Goal: Task Accomplishment & Management: Manage account settings

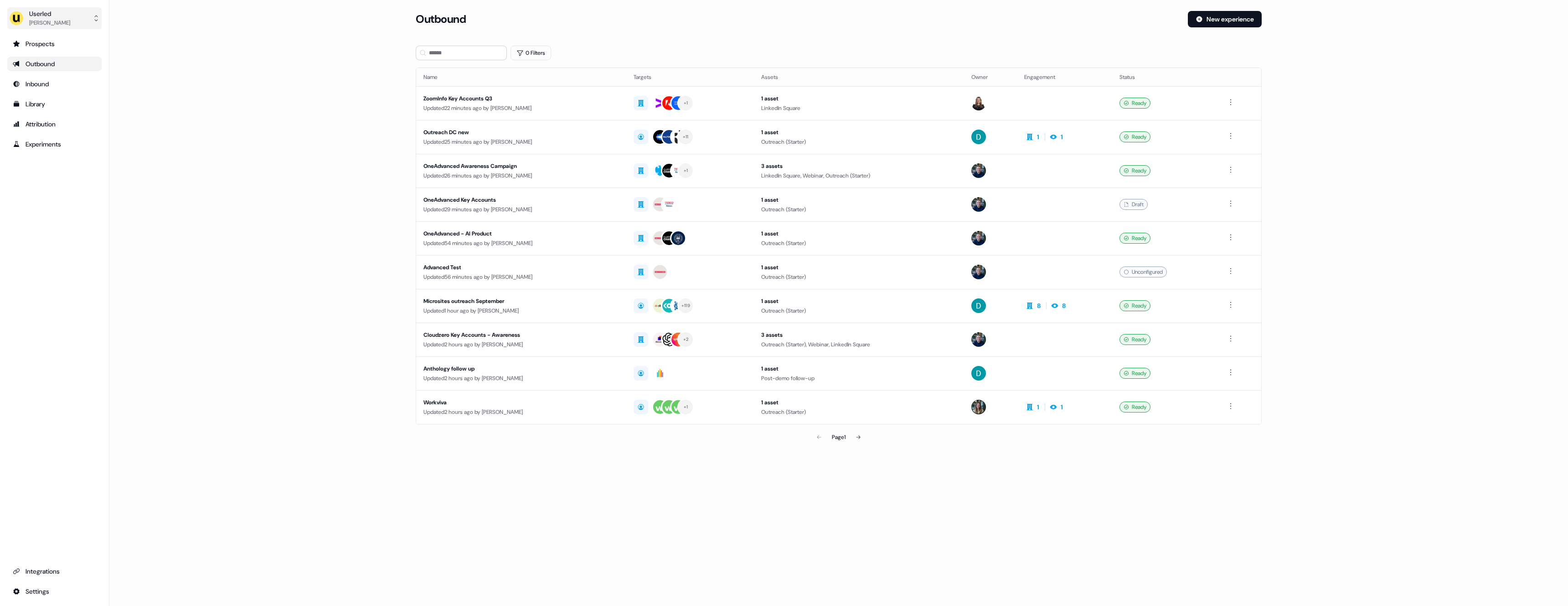
click at [65, 23] on button "Userled Yves Adam" at bounding box center [54, 18] width 94 height 22
click at [70, 38] on div "Impersonate (Admin)" at bounding box center [54, 43] width 87 height 16
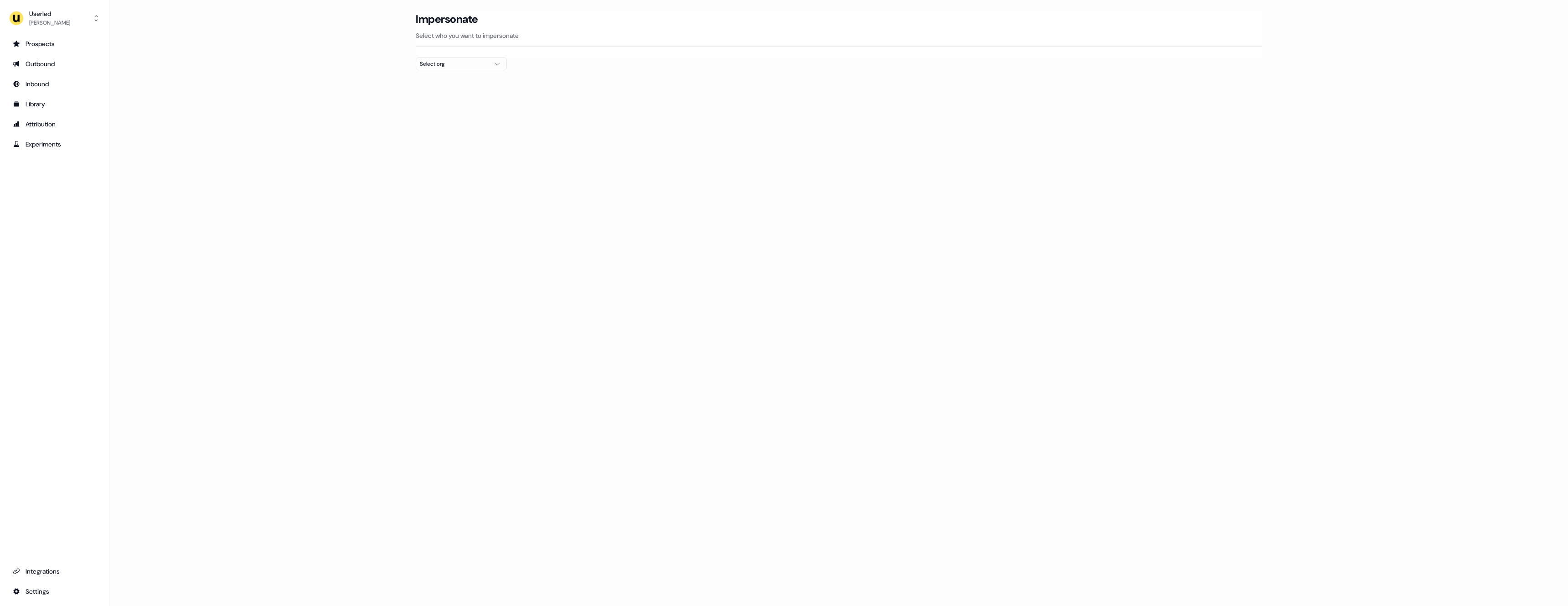
click at [480, 64] on div "Select org" at bounding box center [454, 64] width 69 height 9
click at [443, 155] on div "Kpler" at bounding box center [461, 155] width 90 height 15
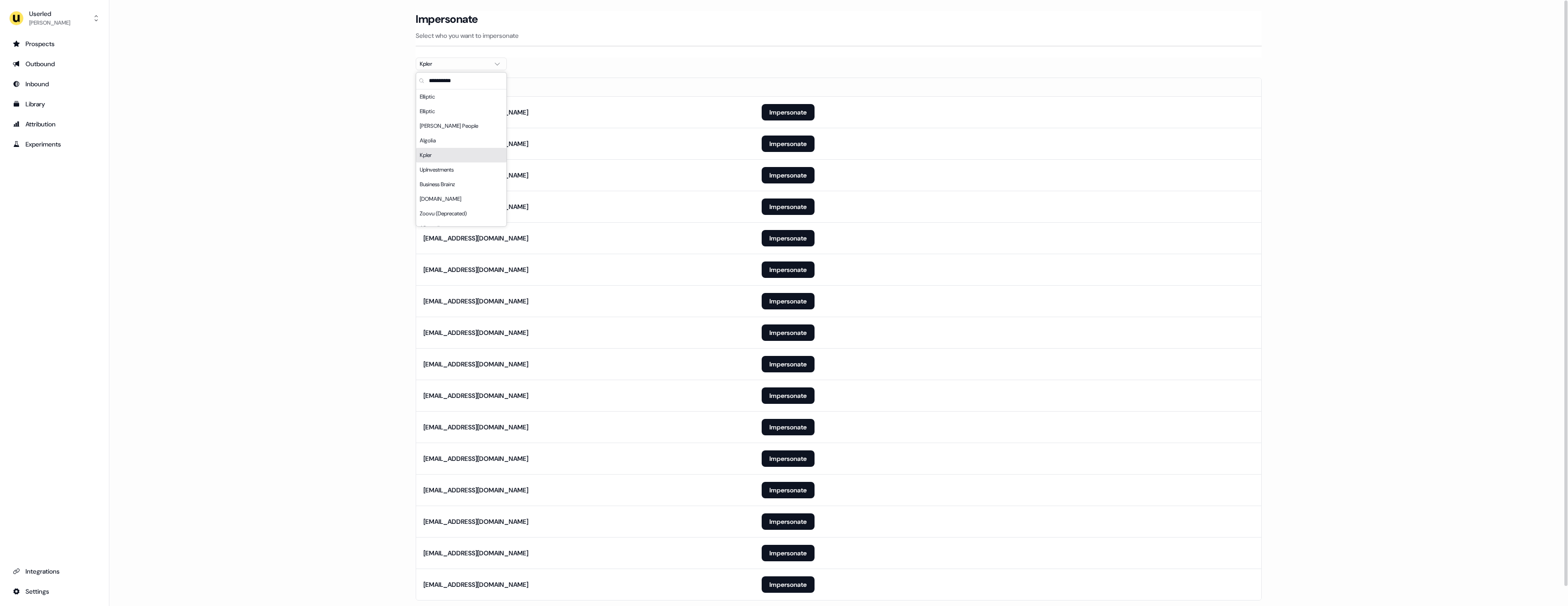
click at [958, 86] on th at bounding box center [1008, 87] width 507 height 18
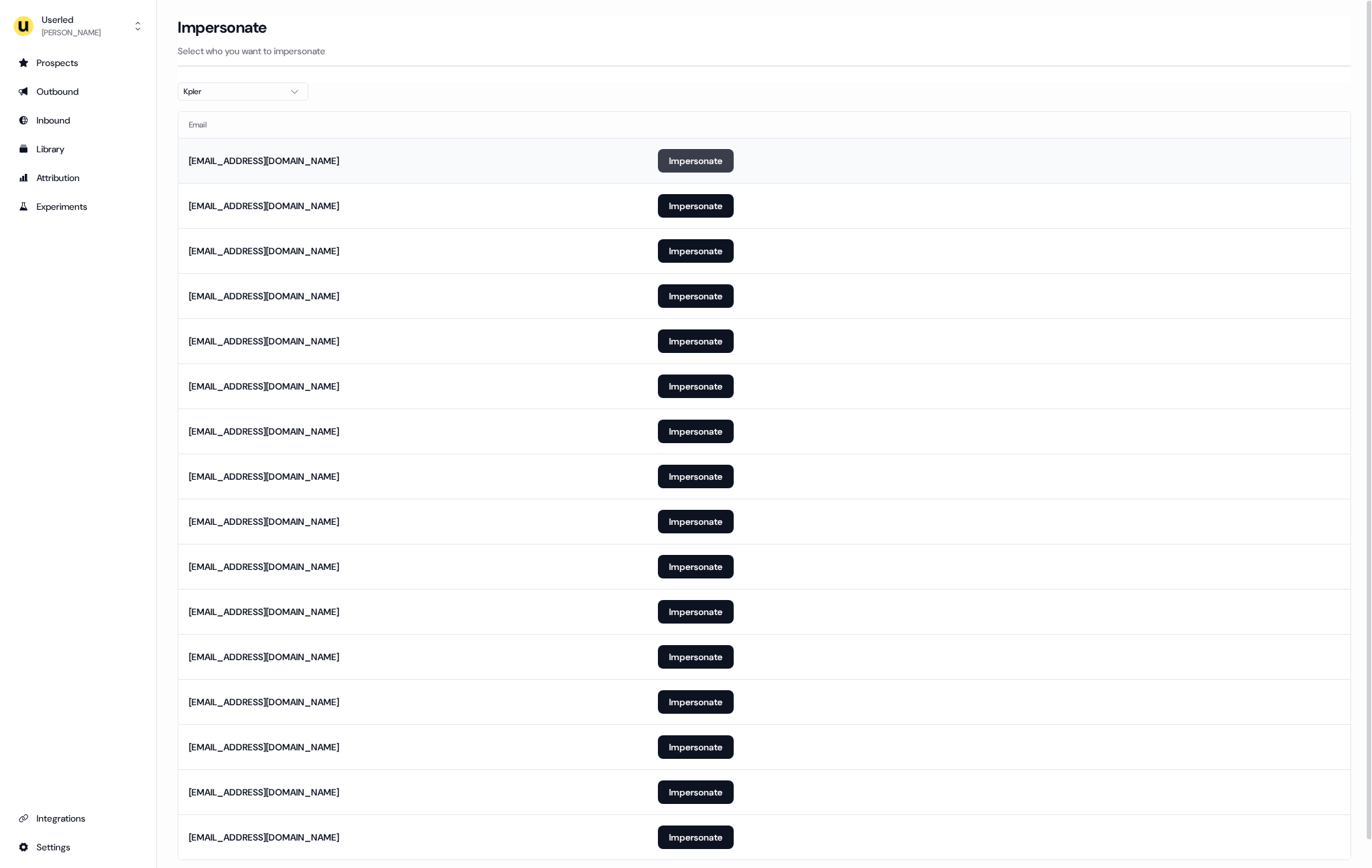
click at [694, 154] on button "Impersonate" at bounding box center [696, 160] width 76 height 23
